Goal: Task Accomplishment & Management: Complete application form

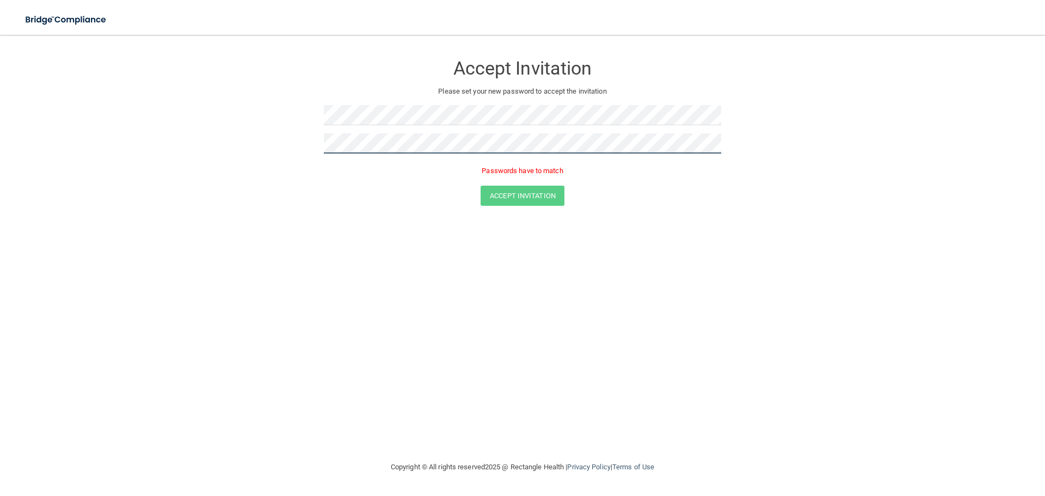
click at [298, 145] on form "Accept Invitation Please set your new password to accept the invitation Passwor…" at bounding box center [522, 132] width 1001 height 173
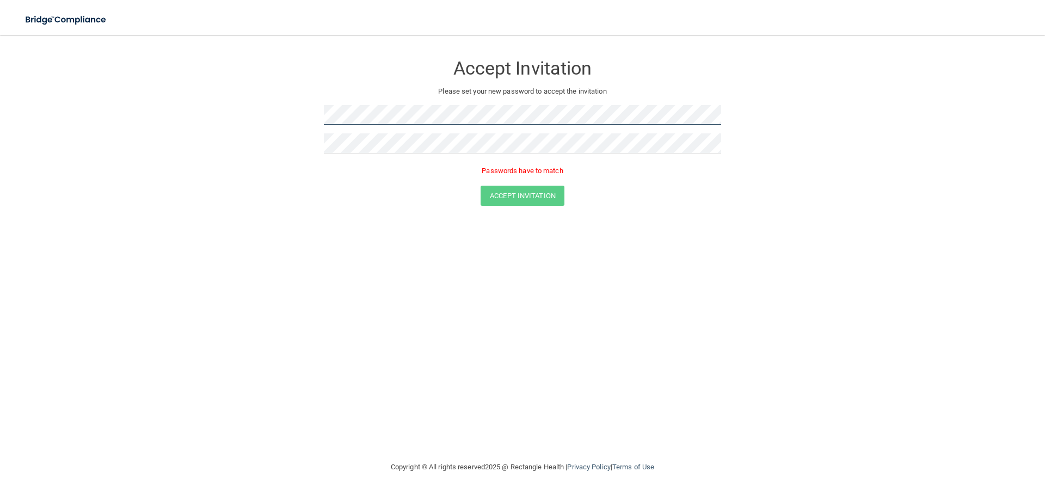
click at [194, 157] on form "Accept Invitation Please set your new password to accept the invitation Passwor…" at bounding box center [522, 132] width 1001 height 173
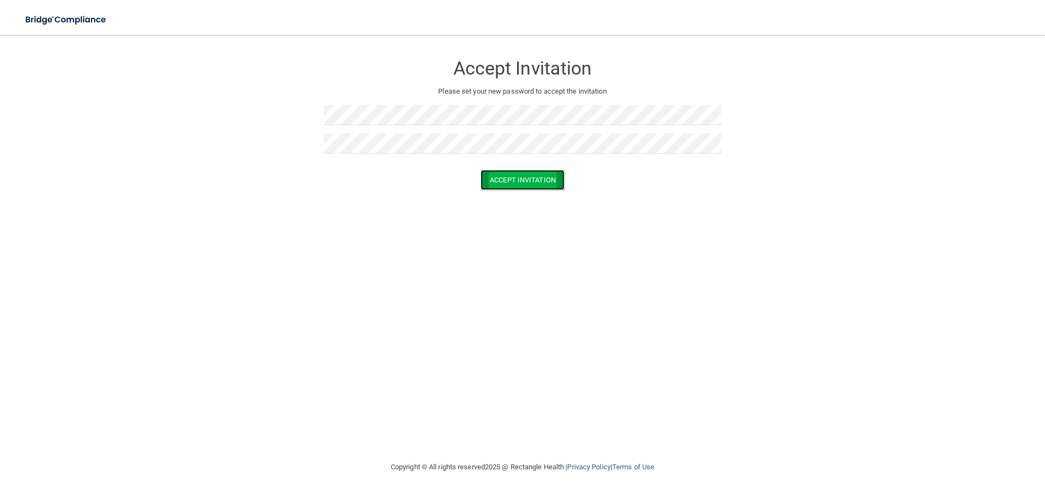
click at [526, 178] on button "Accept Invitation" at bounding box center [522, 180] width 84 height 20
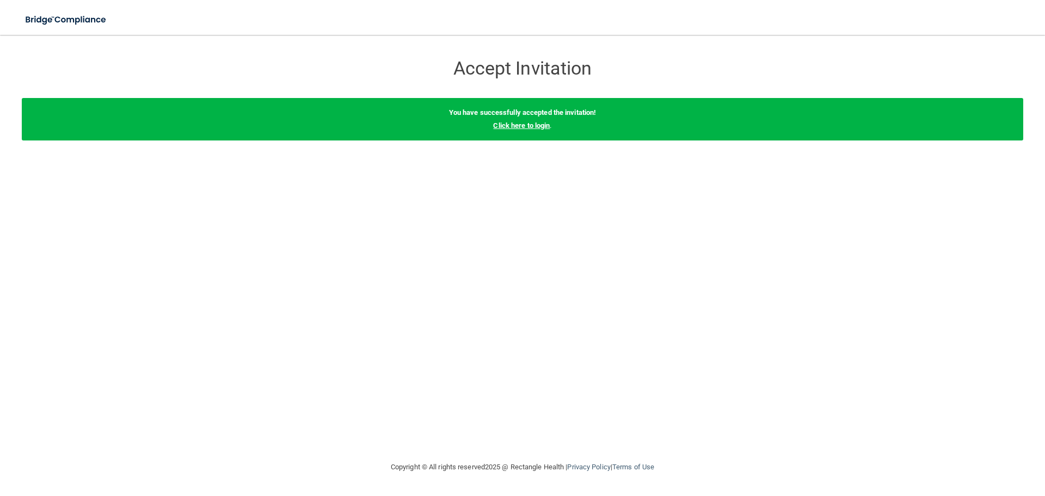
click at [533, 127] on link "Click here to login" at bounding box center [521, 125] width 57 height 8
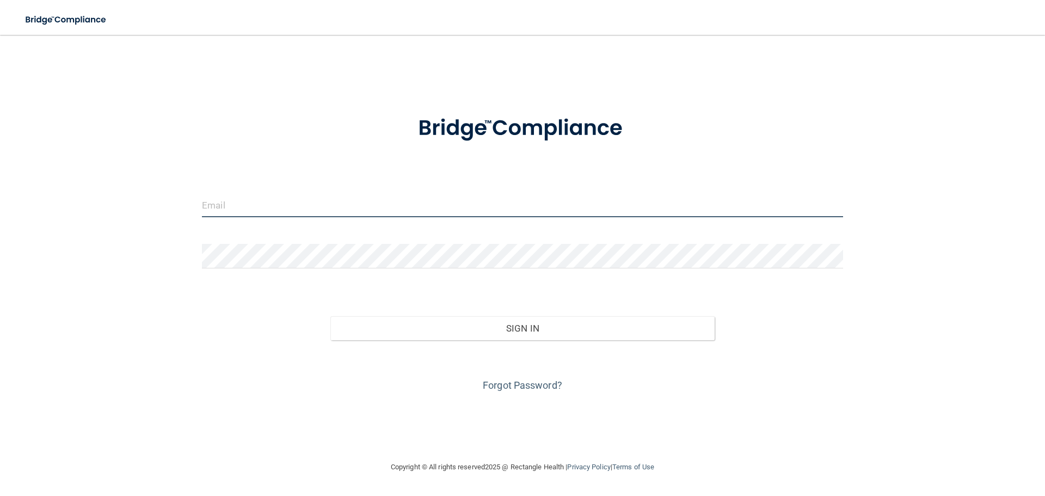
click at [319, 205] on input "email" at bounding box center [522, 205] width 641 height 24
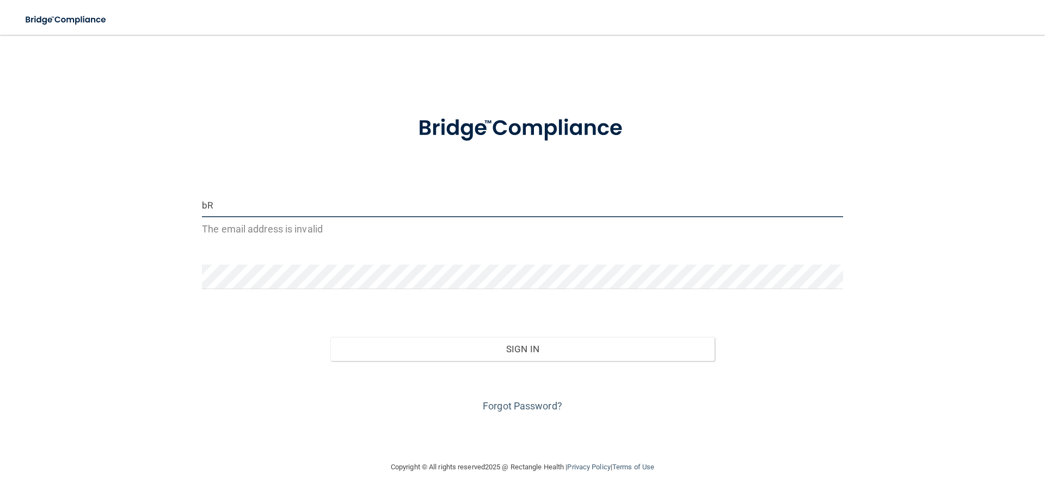
type input "b"
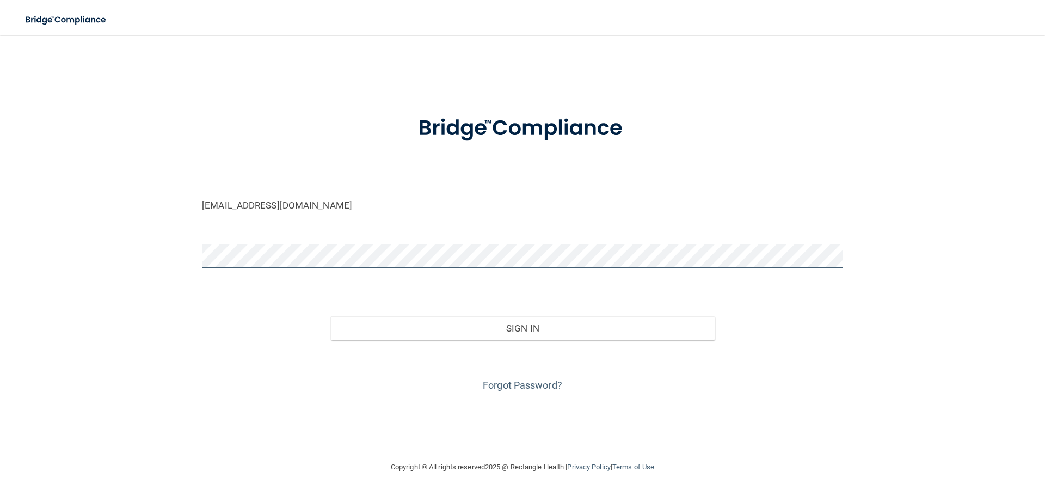
click at [203, 269] on div at bounding box center [522, 260] width 657 height 33
click at [330, 316] on button "Sign In" at bounding box center [522, 328] width 385 height 24
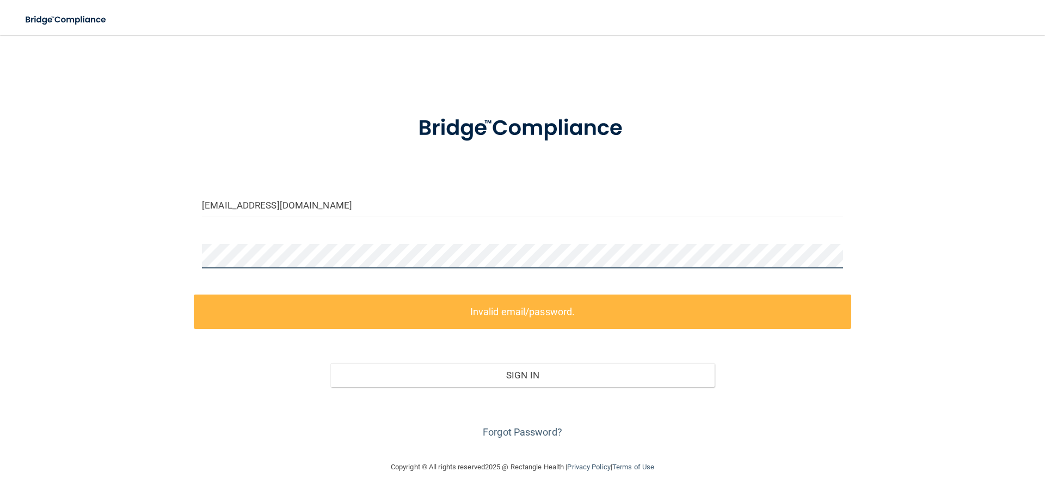
click at [188, 250] on div "[EMAIL_ADDRESS][DOMAIN_NAME] Invalid email/password. You don't have permission …" at bounding box center [522, 248] width 1001 height 404
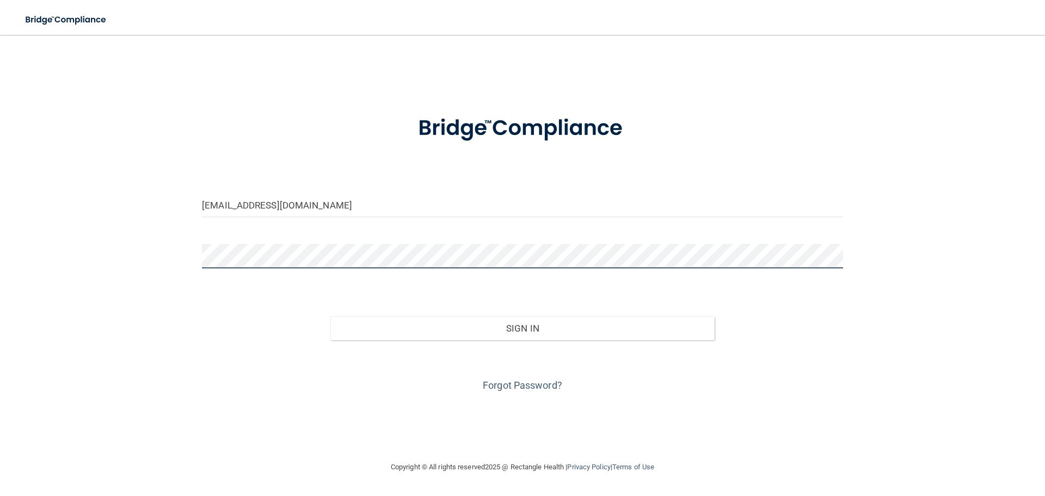
click at [330, 316] on button "Sign In" at bounding box center [522, 328] width 385 height 24
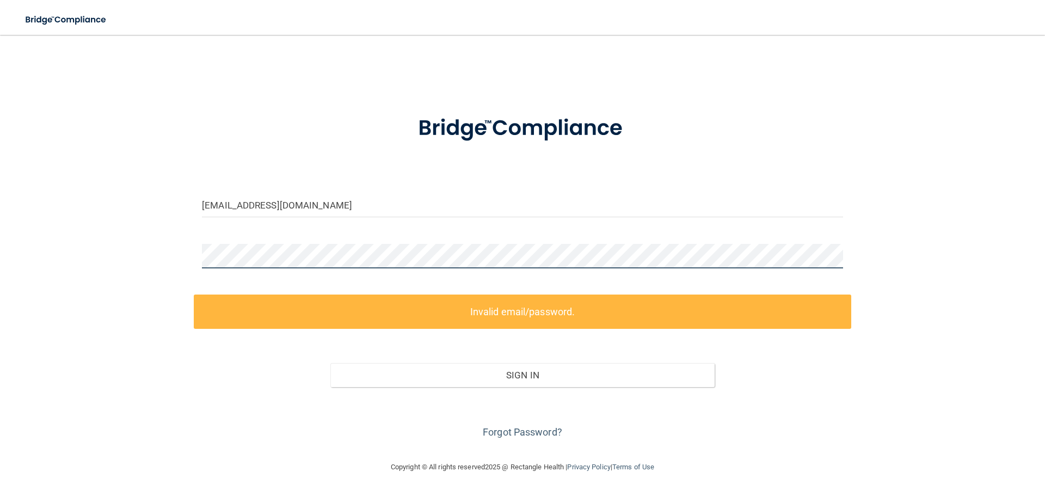
click at [129, 272] on div "[EMAIL_ADDRESS][DOMAIN_NAME] Invalid email/password. You don't have permission …" at bounding box center [522, 248] width 1001 height 404
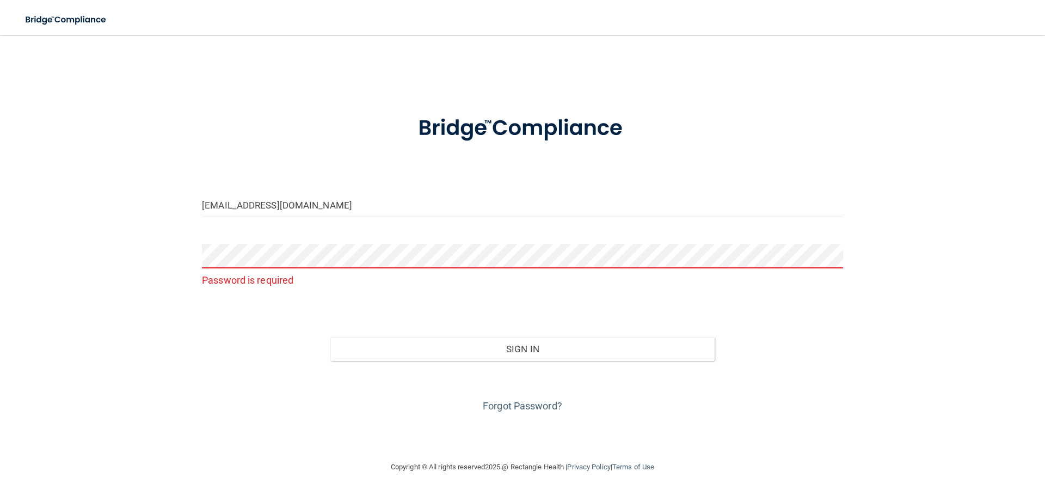
click at [336, 190] on form "[EMAIL_ADDRESS][DOMAIN_NAME] Password is required Invalid email/password. You d…" at bounding box center [522, 257] width 641 height 314
click at [329, 206] on input "[EMAIL_ADDRESS][DOMAIN_NAME]" at bounding box center [522, 205] width 641 height 24
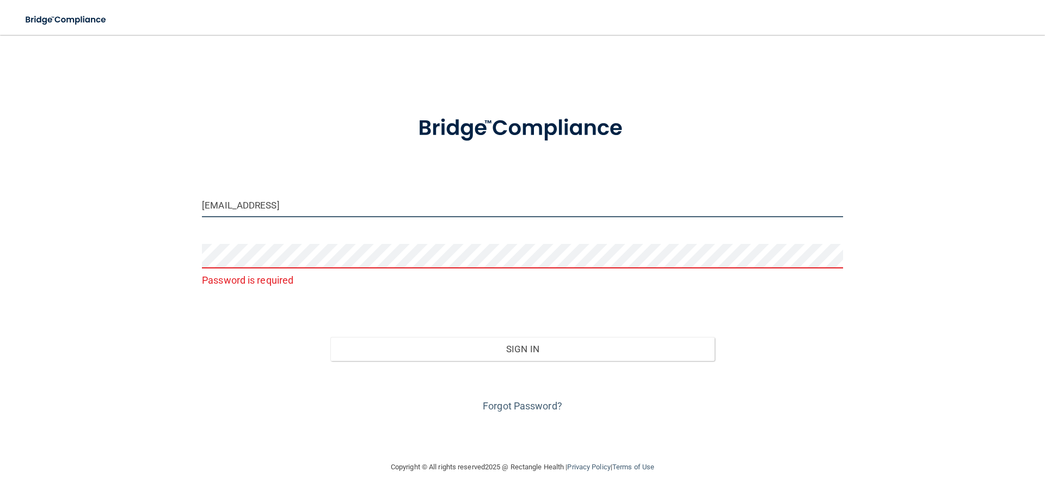
type input "[EMAIL_ADDRESS][DOMAIN_NAME]"
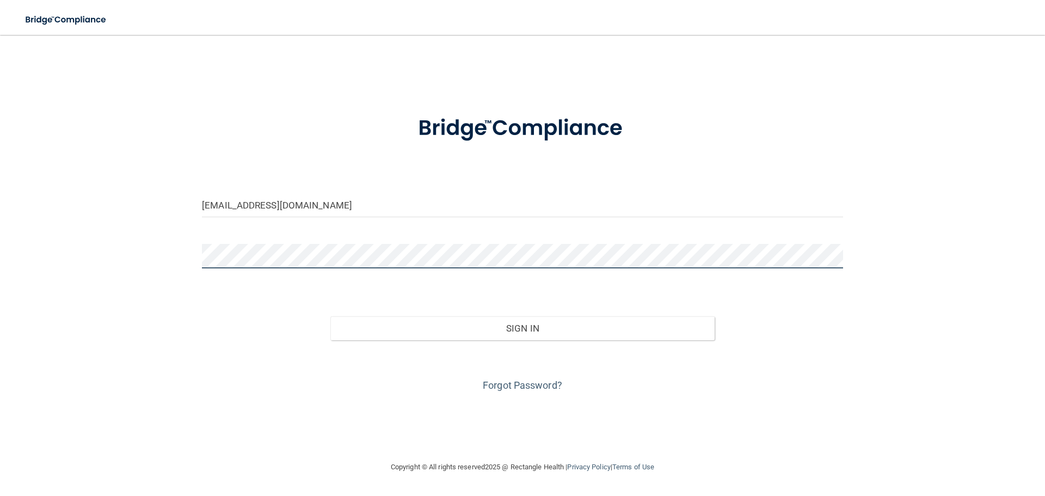
click at [330, 316] on button "Sign In" at bounding box center [522, 328] width 385 height 24
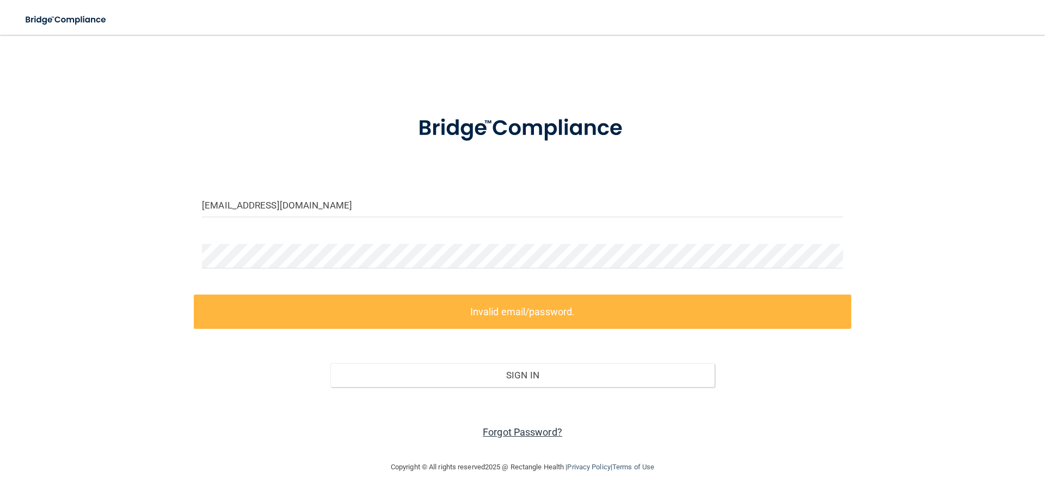
click at [520, 430] on link "Forgot Password?" at bounding box center [522, 431] width 79 height 11
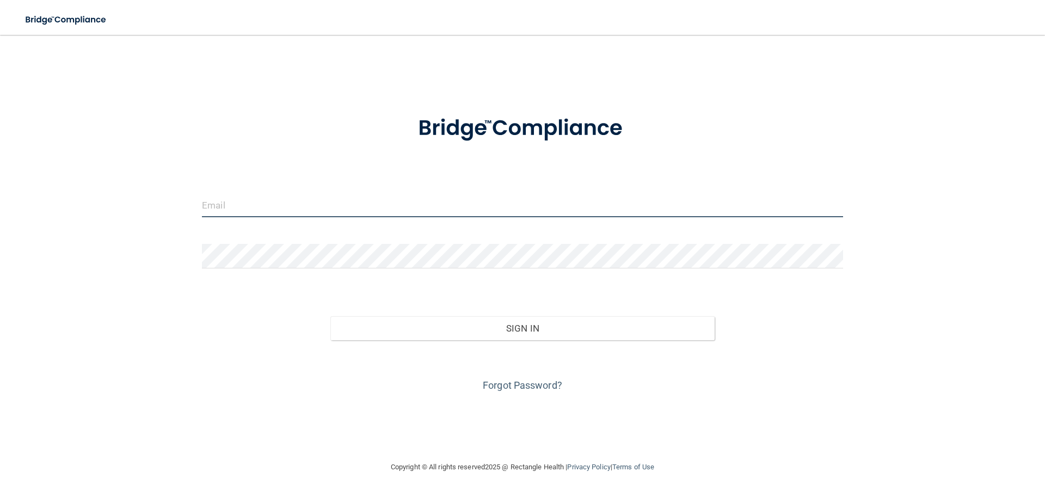
click at [215, 211] on input "email" at bounding box center [522, 205] width 641 height 24
type input "[EMAIL_ADDRESS][DOMAIN_NAME]"
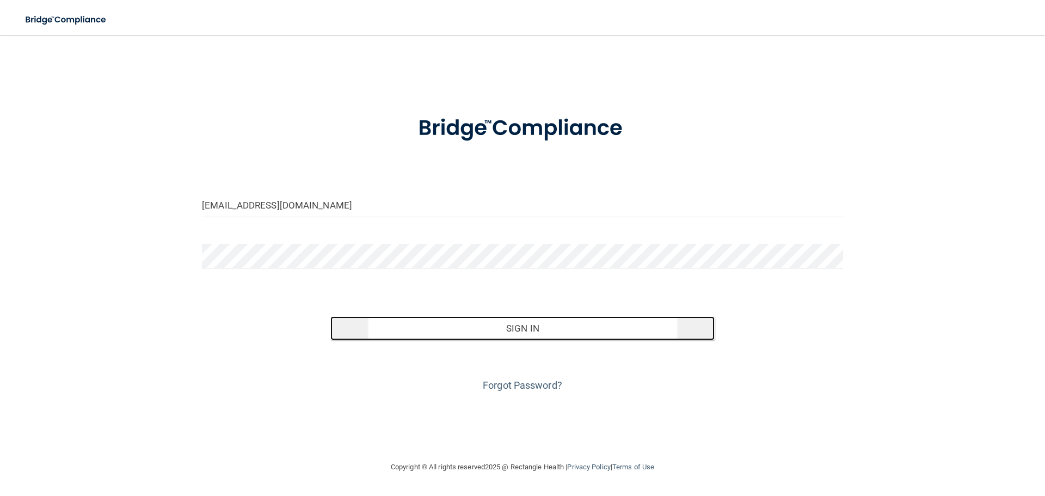
click at [446, 318] on button "Sign In" at bounding box center [522, 328] width 385 height 24
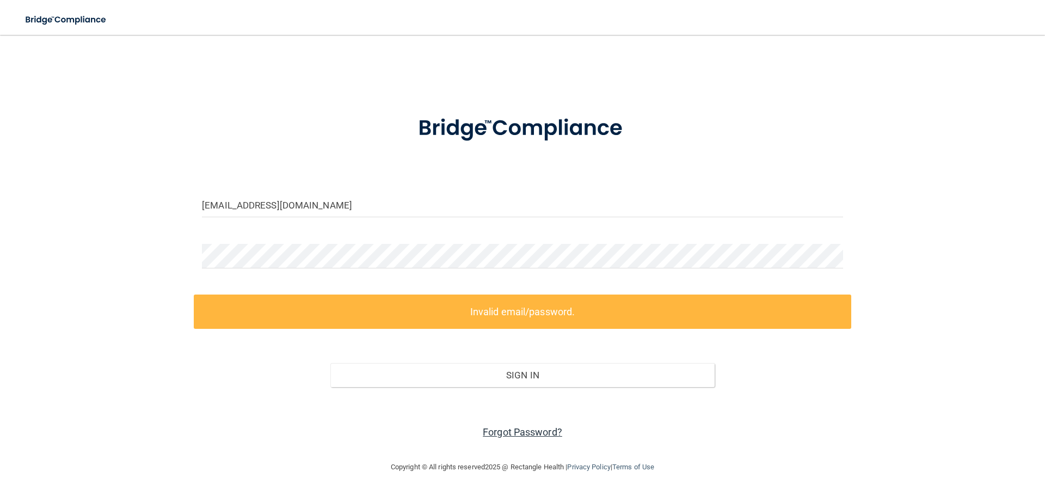
click at [519, 431] on link "Forgot Password?" at bounding box center [522, 431] width 79 height 11
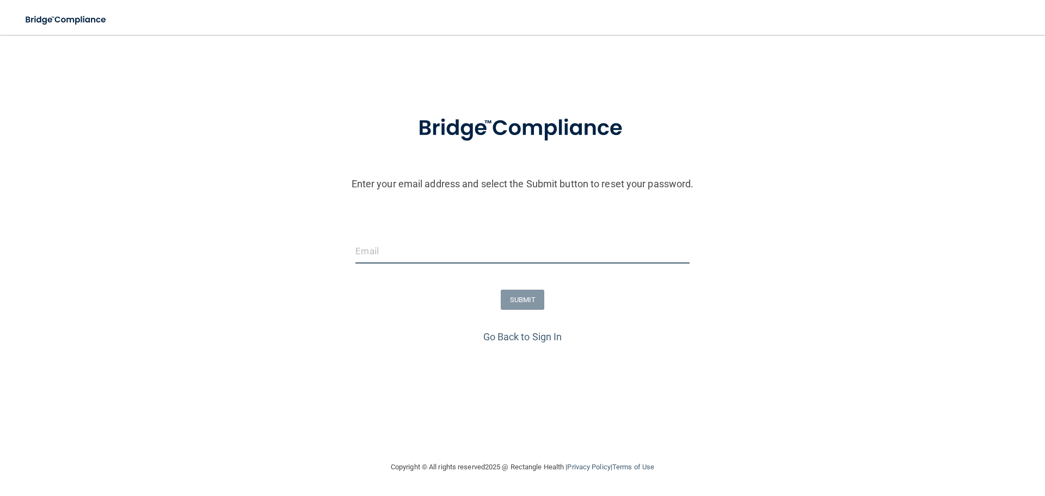
click at [403, 249] on input "email" at bounding box center [521, 251] width 333 height 24
type input "[PERSON_NAME][EMAIL_ADDRESS][DOMAIN_NAME]"
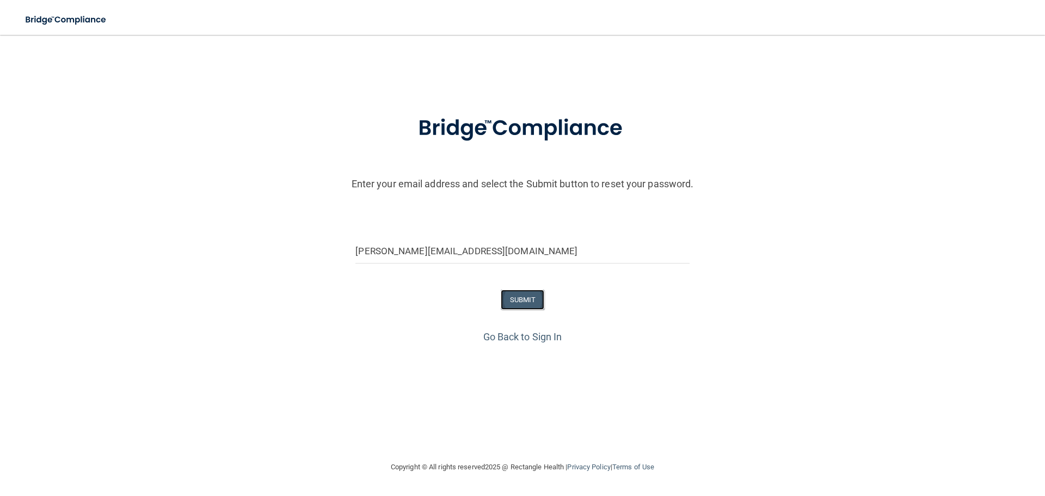
click at [523, 297] on button "SUBMIT" at bounding box center [523, 299] width 44 height 20
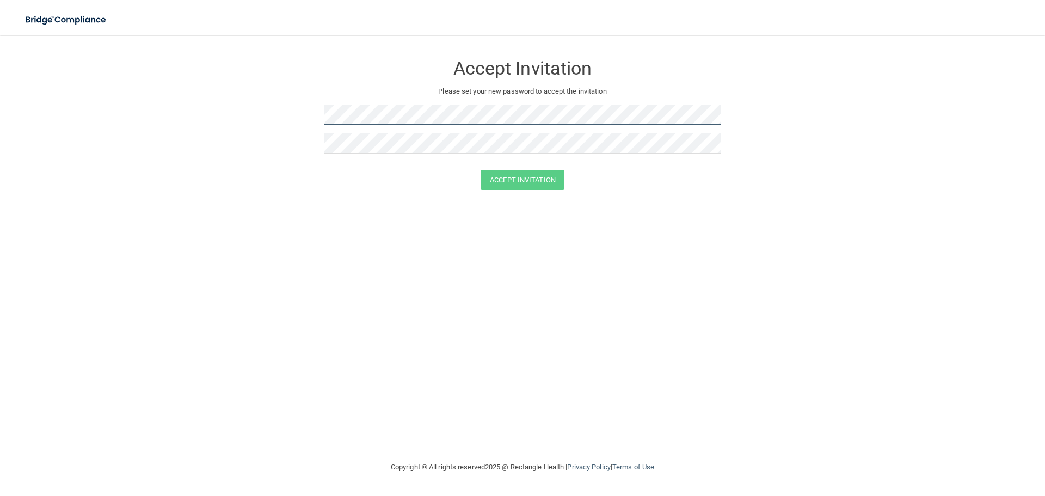
click at [357, 145] on div "Accept Invitation Please set your new password to accept the invitation" at bounding box center [522, 108] width 397 height 124
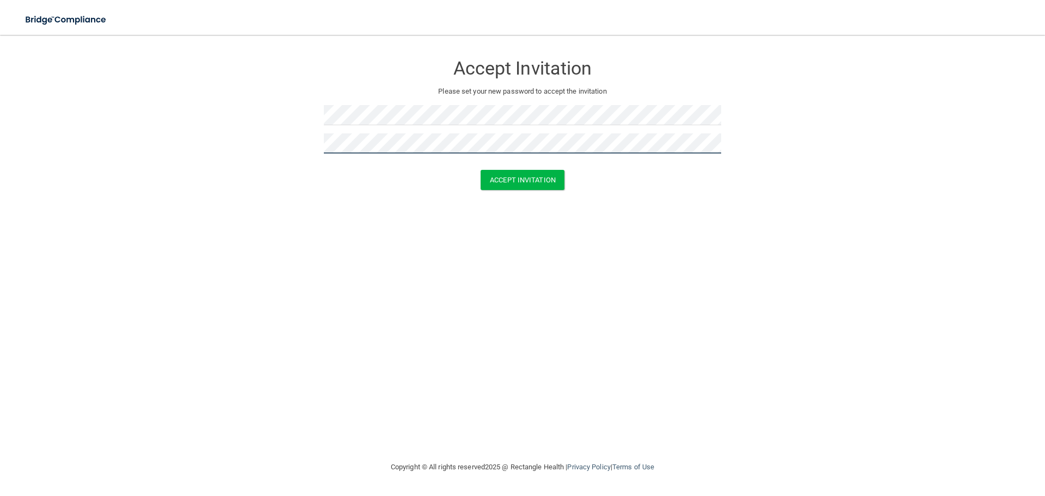
click at [480, 170] on button "Accept Invitation" at bounding box center [522, 180] width 84 height 20
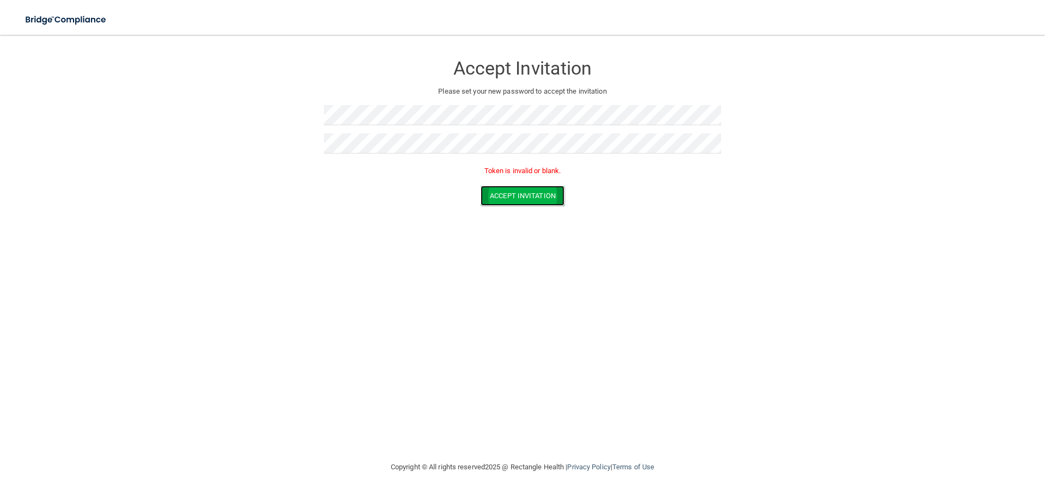
click at [538, 199] on button "Accept Invitation" at bounding box center [522, 196] width 84 height 20
